Goal: Task Accomplishment & Management: Complete application form

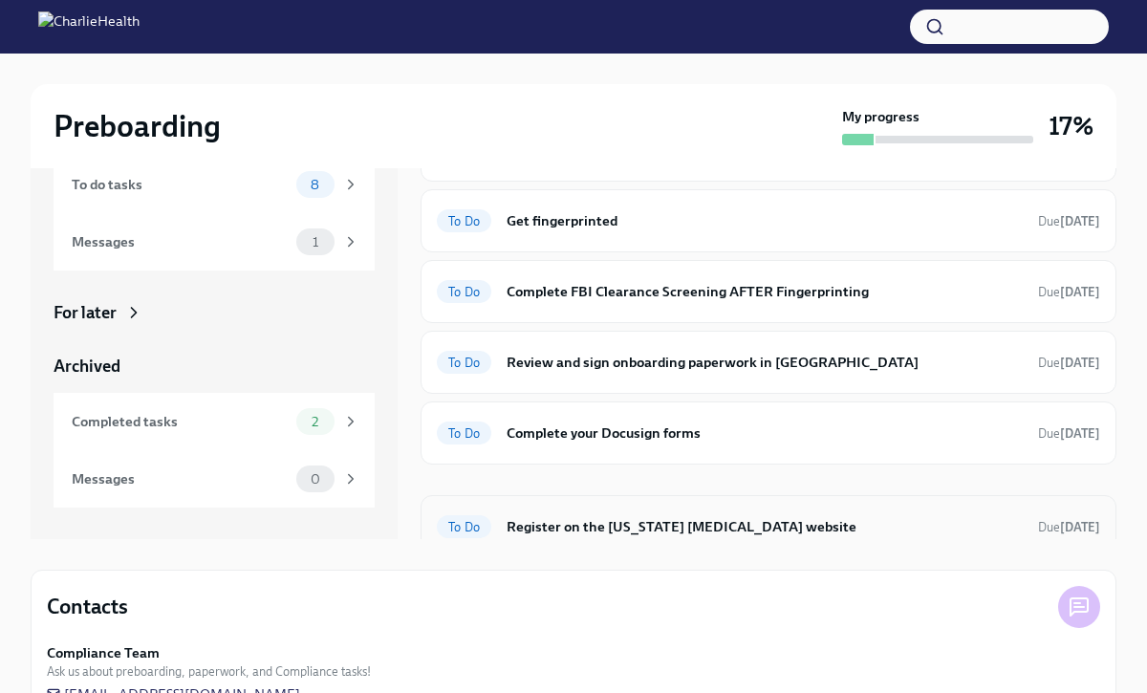
scroll to position [139, 0]
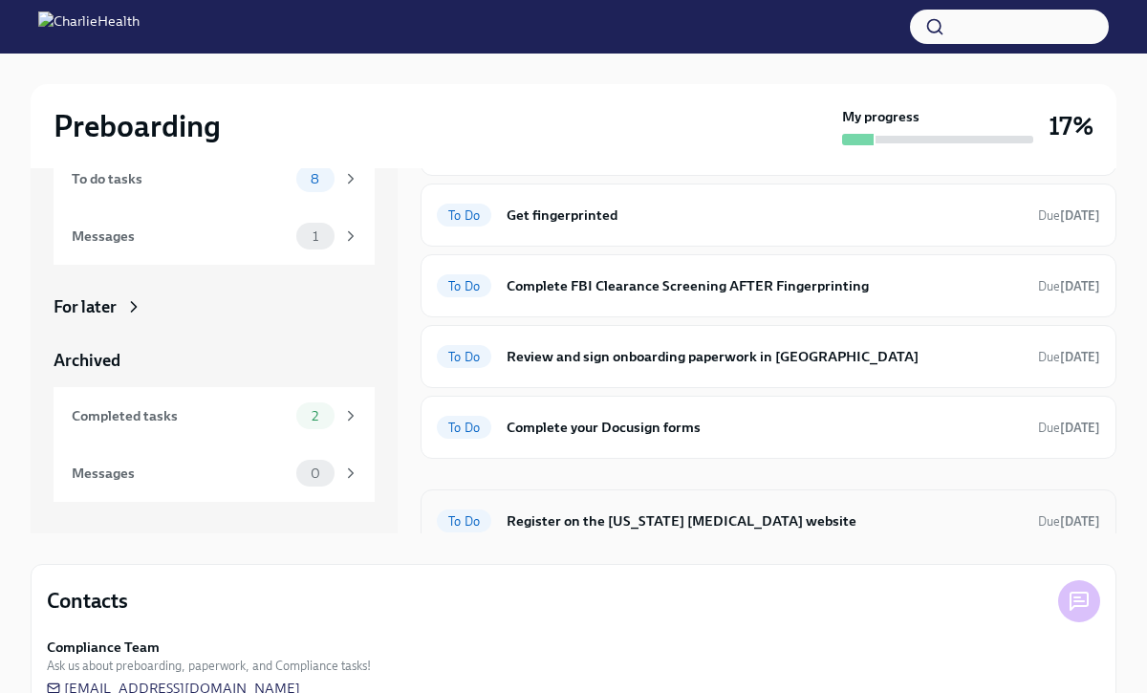
click at [608, 510] on h6 "Register on the [US_STATE] [MEDICAL_DATA] website" at bounding box center [764, 520] width 516 height 21
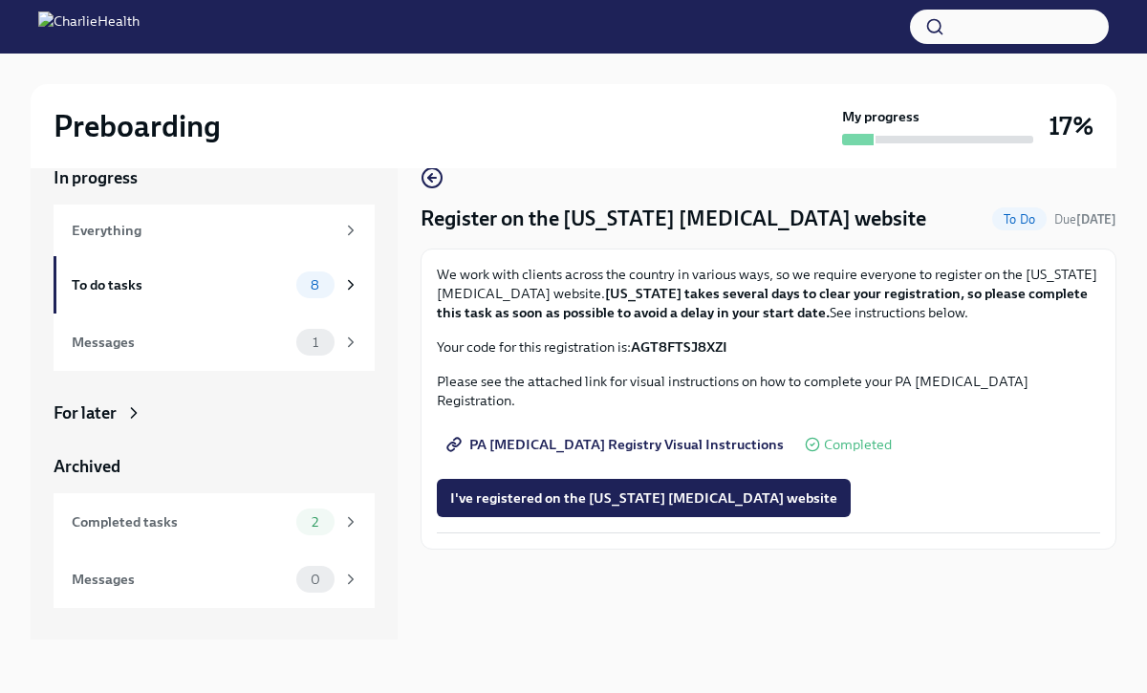
scroll to position [32, 0]
drag, startPoint x: 734, startPoint y: 350, endPoint x: 638, endPoint y: 342, distance: 95.9
click at [638, 342] on p "Your code for this registration is: AGT8FTSJ8XZI" at bounding box center [768, 346] width 663 height 19
copy strong "AGT8FTSJ8XZI"
click at [296, 280] on div "8" at bounding box center [315, 284] width 38 height 27
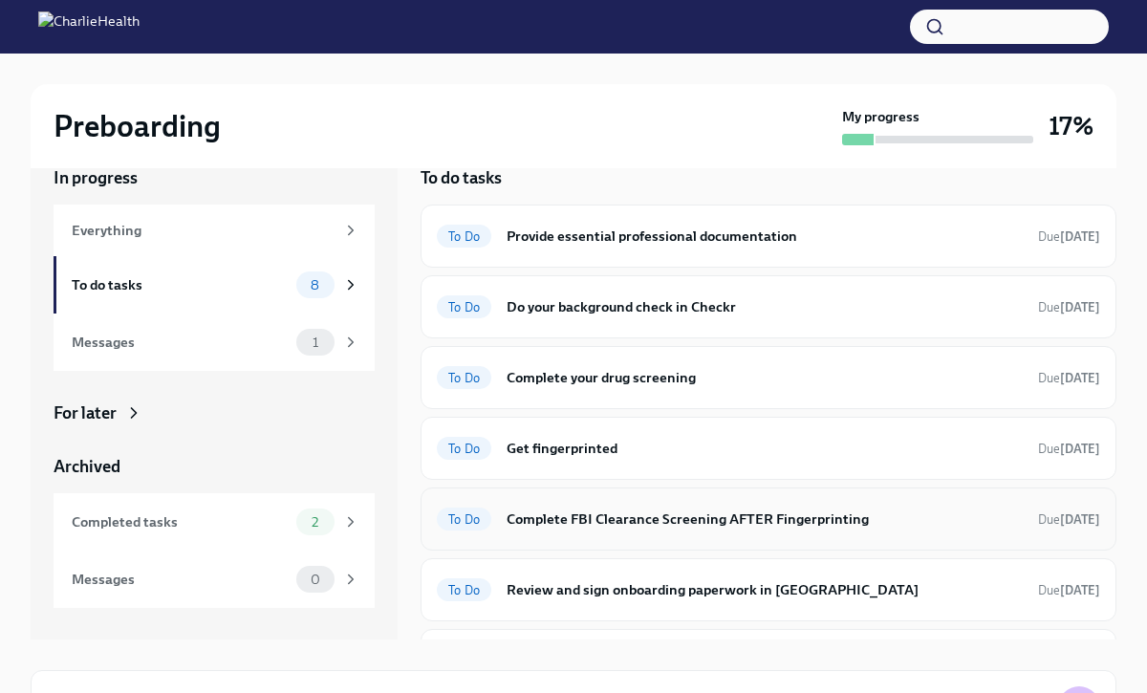
scroll to position [146, 0]
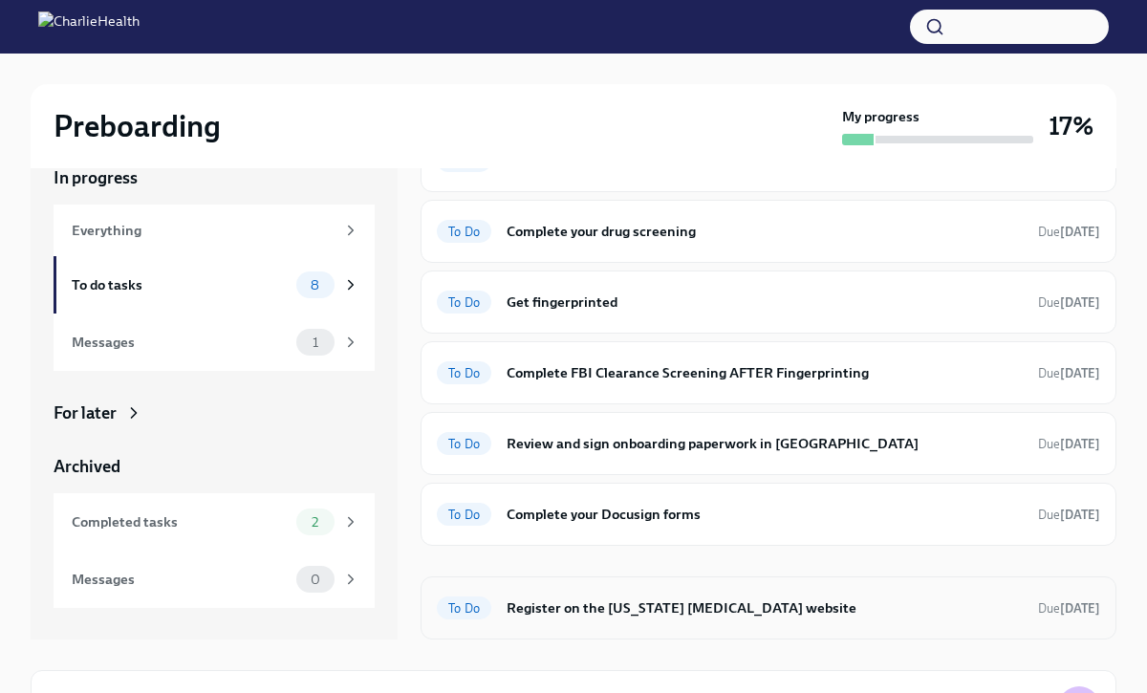
click at [749, 614] on h6 "Register on the [US_STATE] [MEDICAL_DATA] website" at bounding box center [764, 607] width 516 height 21
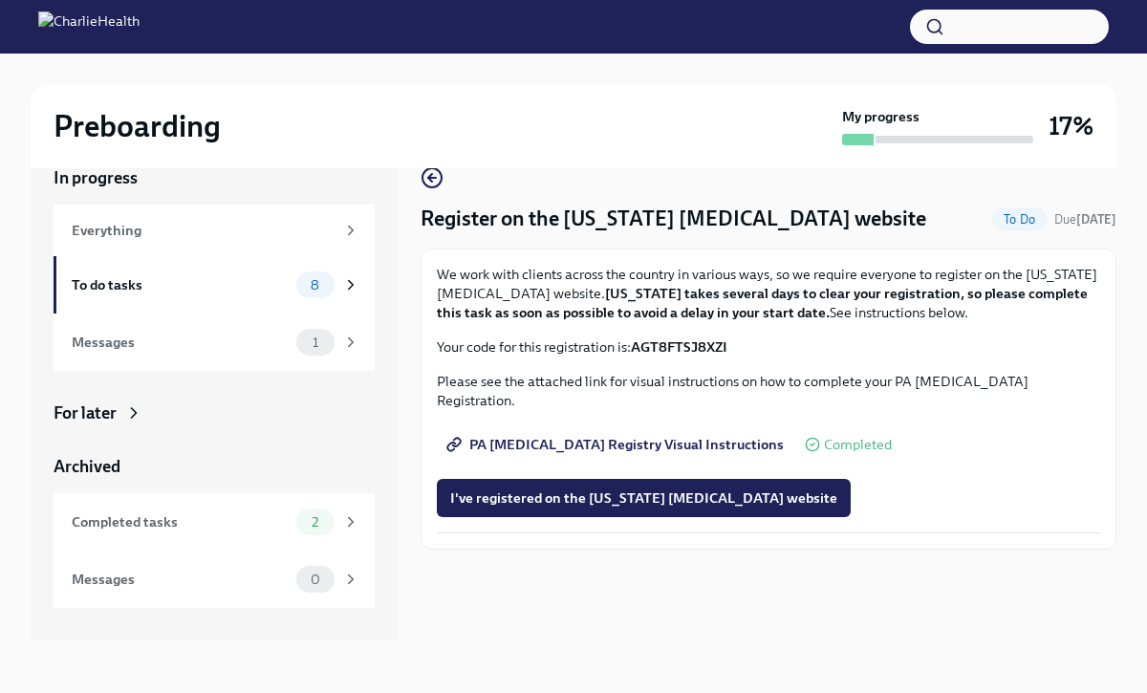
click at [998, 216] on span "To Do" at bounding box center [1019, 219] width 54 height 14
click at [614, 488] on span "I've registered on the [US_STATE] [MEDICAL_DATA] website" at bounding box center [643, 497] width 387 height 19
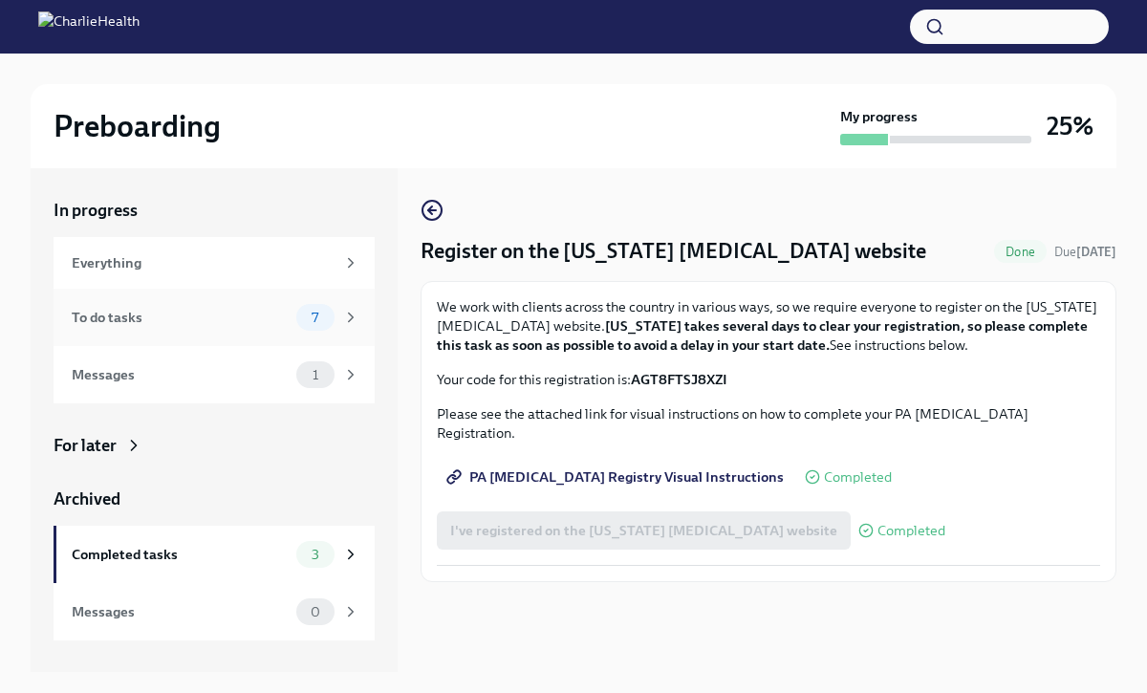
click at [261, 314] on div "To do tasks" at bounding box center [180, 317] width 217 height 21
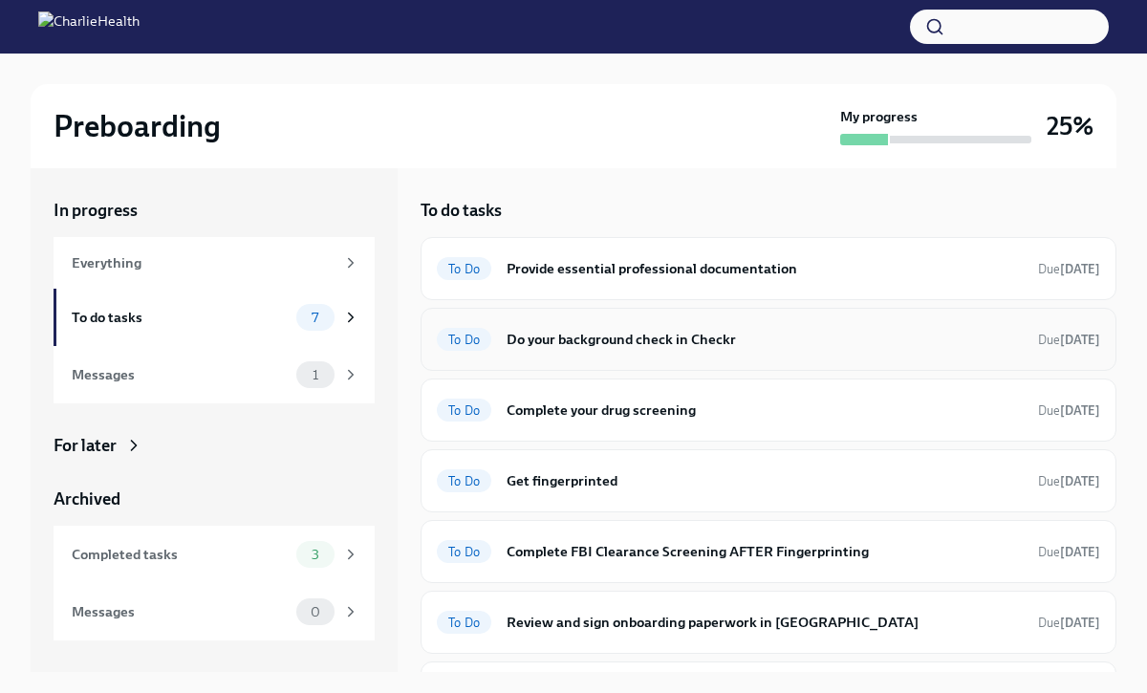
click at [699, 348] on h6 "Do your background check in Checkr" at bounding box center [764, 339] width 516 height 21
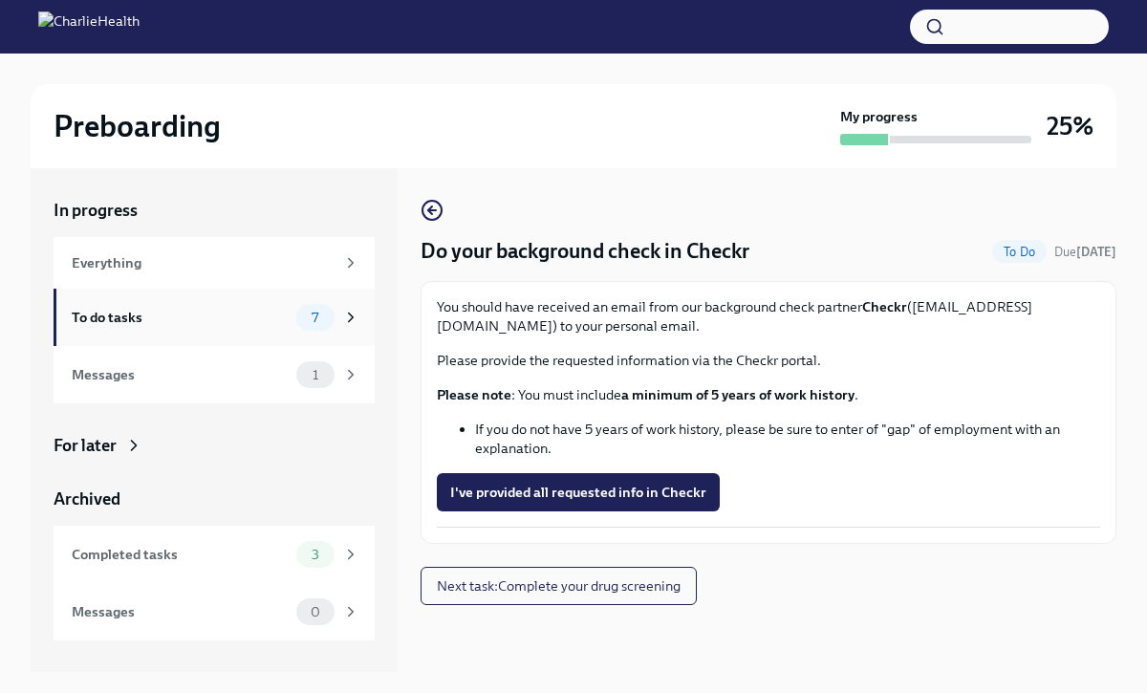
click at [148, 317] on div "To do tasks" at bounding box center [180, 317] width 217 height 21
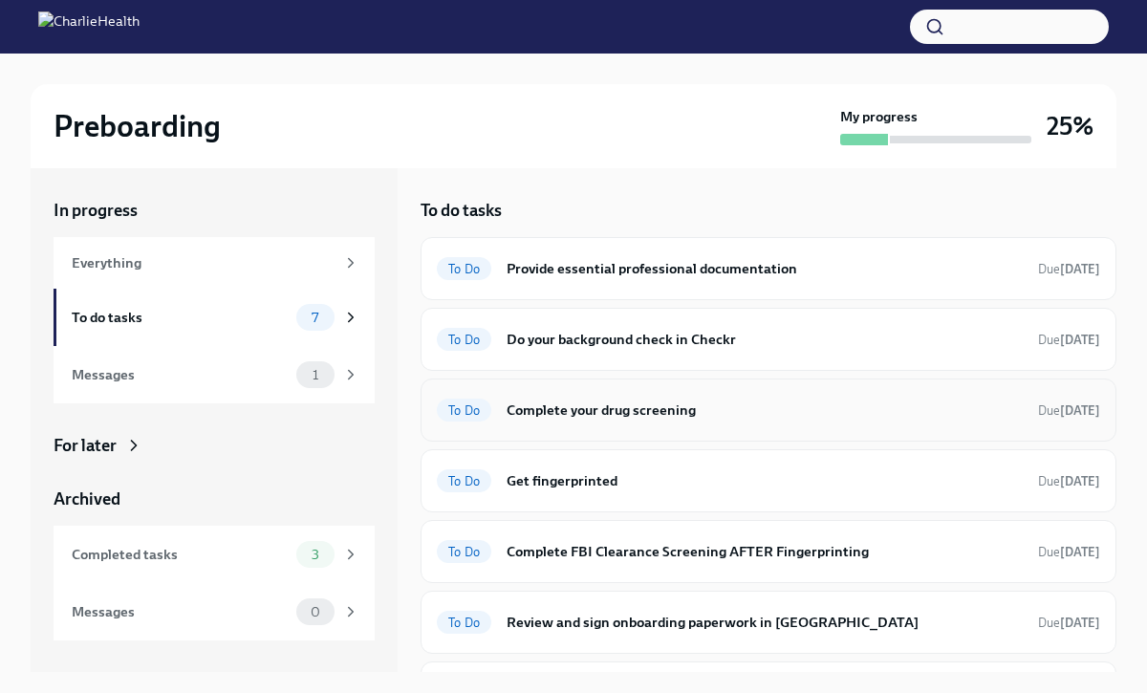
click at [606, 413] on h6 "Complete your drug screening" at bounding box center [764, 409] width 516 height 21
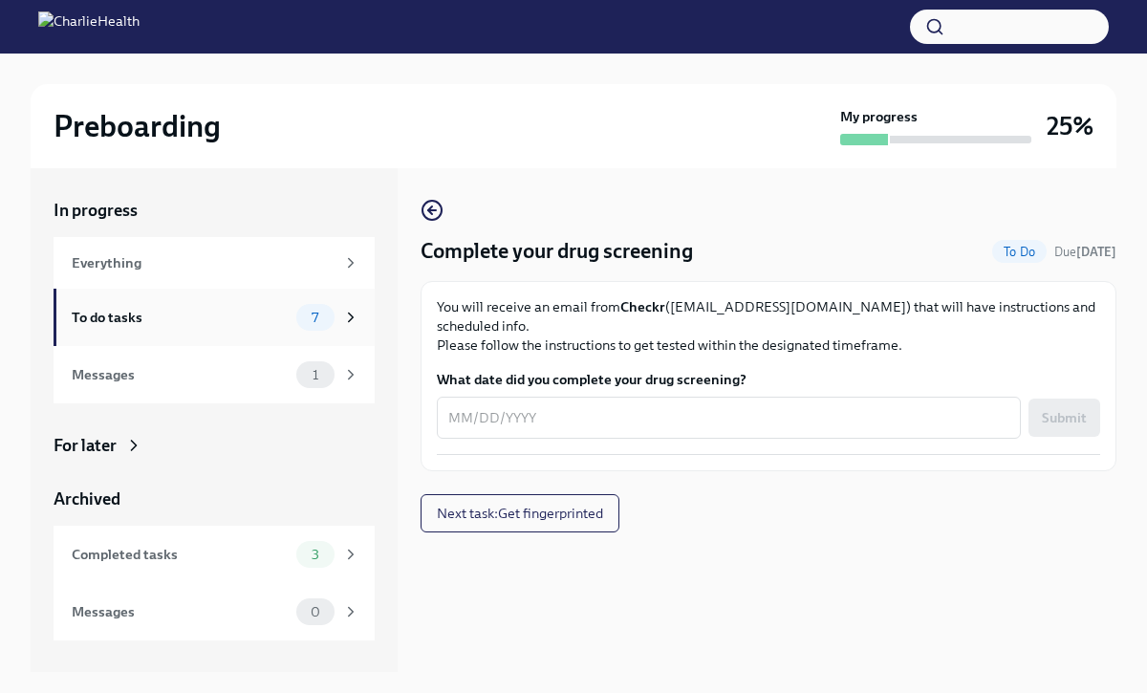
click at [234, 337] on div "To do tasks 7" at bounding box center [214, 317] width 321 height 57
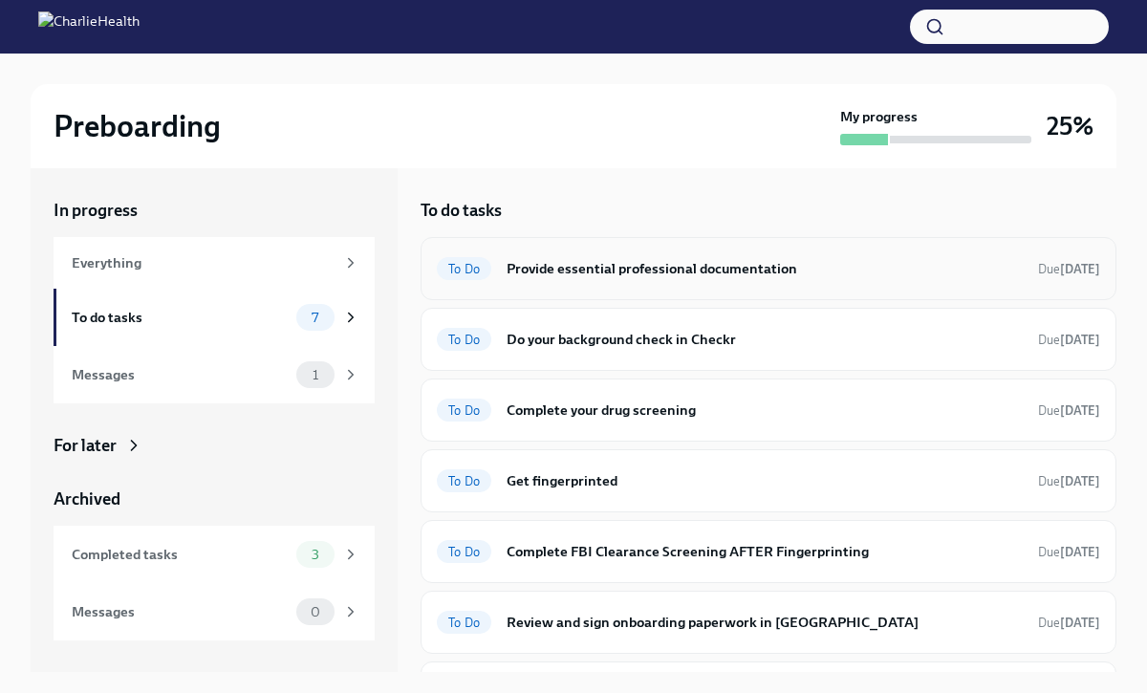
click at [576, 268] on h6 "Provide essential professional documentation" at bounding box center [764, 268] width 516 height 21
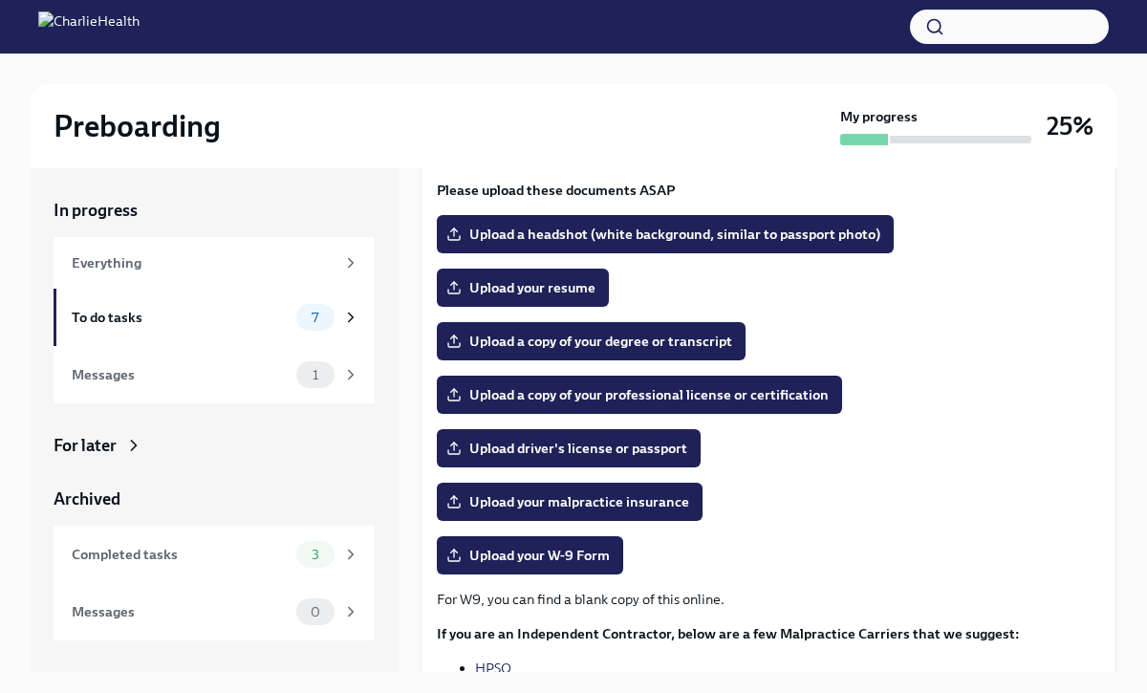
scroll to position [172, 0]
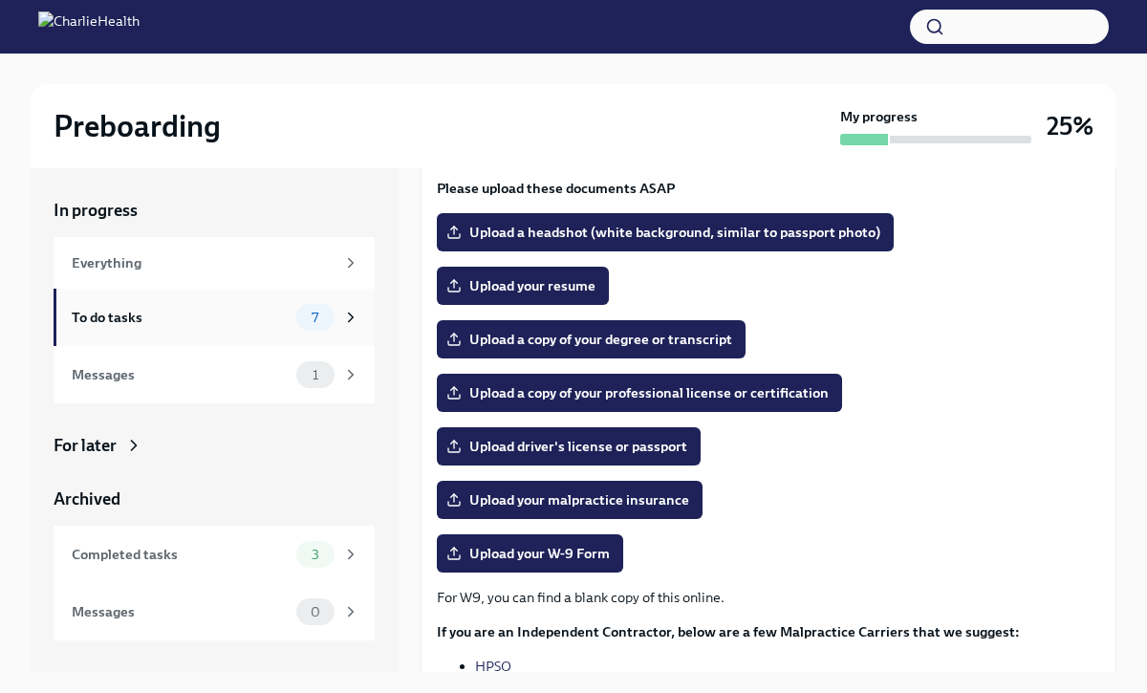
click at [234, 321] on div "To do tasks" at bounding box center [180, 317] width 217 height 21
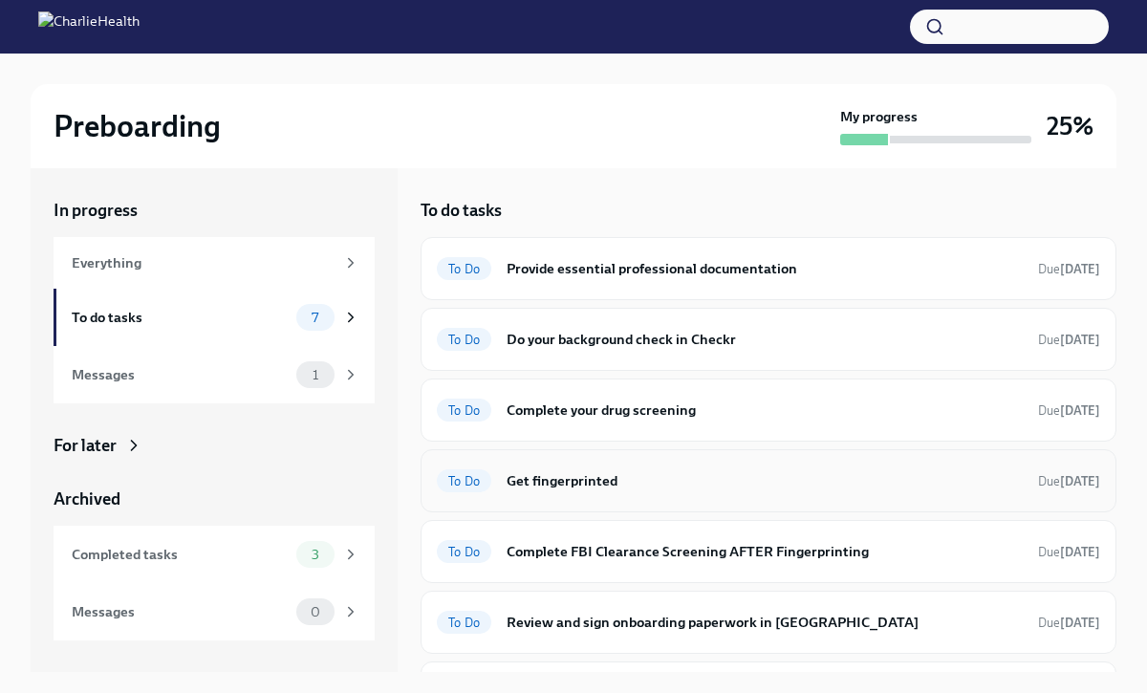
scroll to position [53, 0]
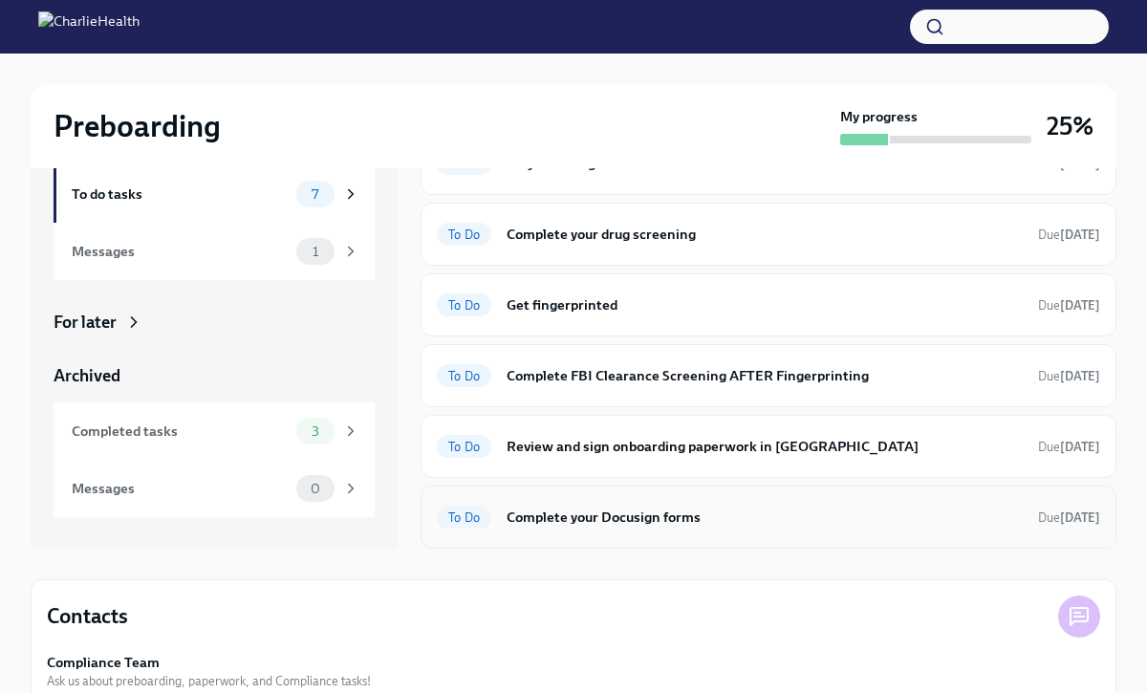
click at [569, 526] on h6 "Complete your Docusign forms" at bounding box center [764, 516] width 516 height 21
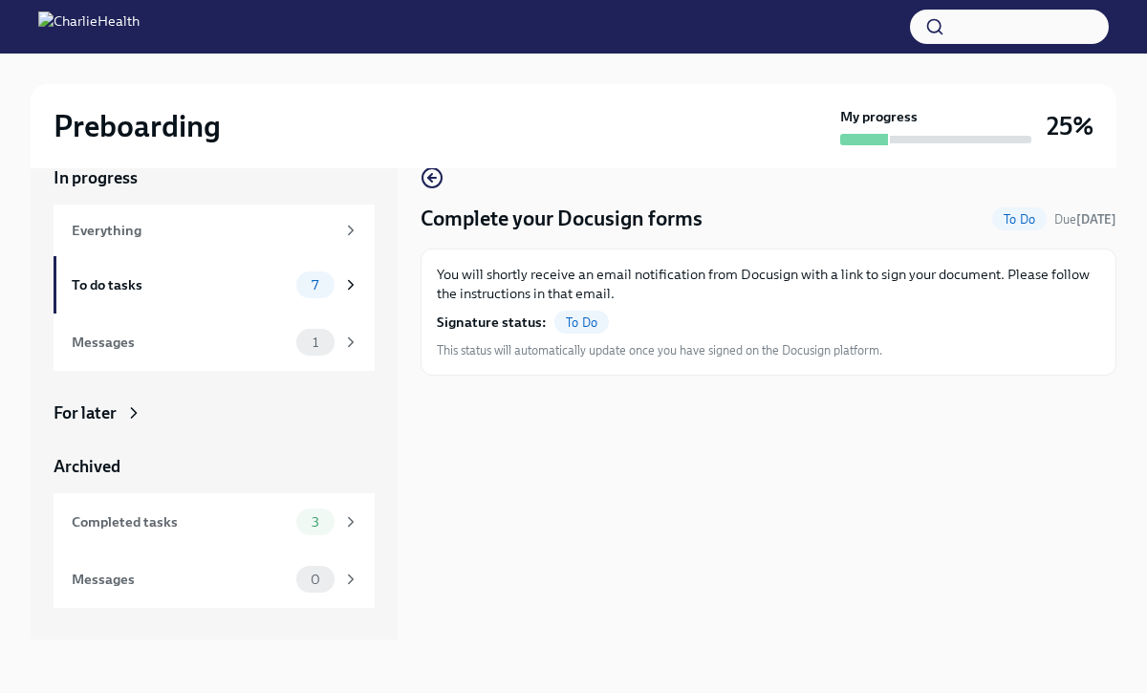
scroll to position [32, 0]
click at [426, 176] on icon "button" at bounding box center [431, 177] width 23 height 23
